Goal: Task Accomplishment & Management: Manage account settings

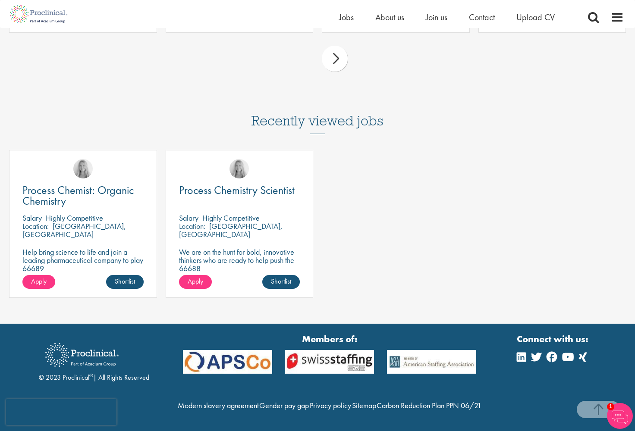
scroll to position [961, 0]
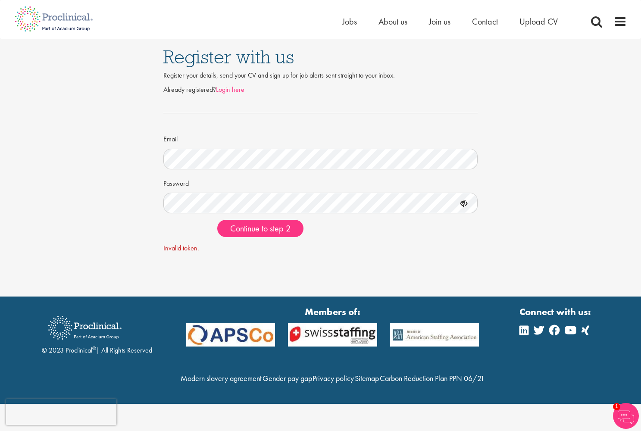
click at [227, 90] on link "Login here" at bounding box center [230, 89] width 28 height 9
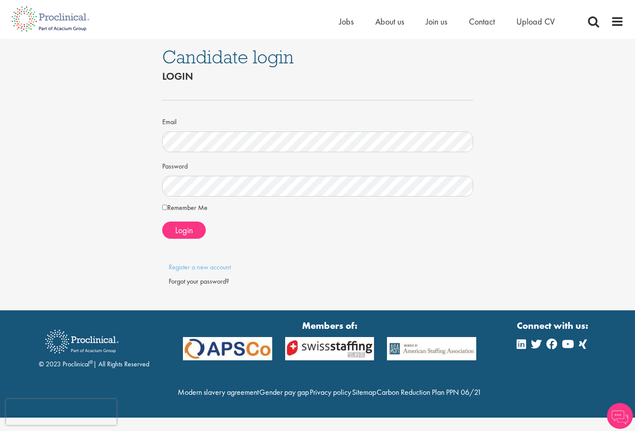
click at [182, 207] on label "Remember Me" at bounding box center [184, 208] width 45 height 10
click at [179, 226] on span "Login" at bounding box center [184, 230] width 18 height 11
